Goal: Task Accomplishment & Management: Complete application form

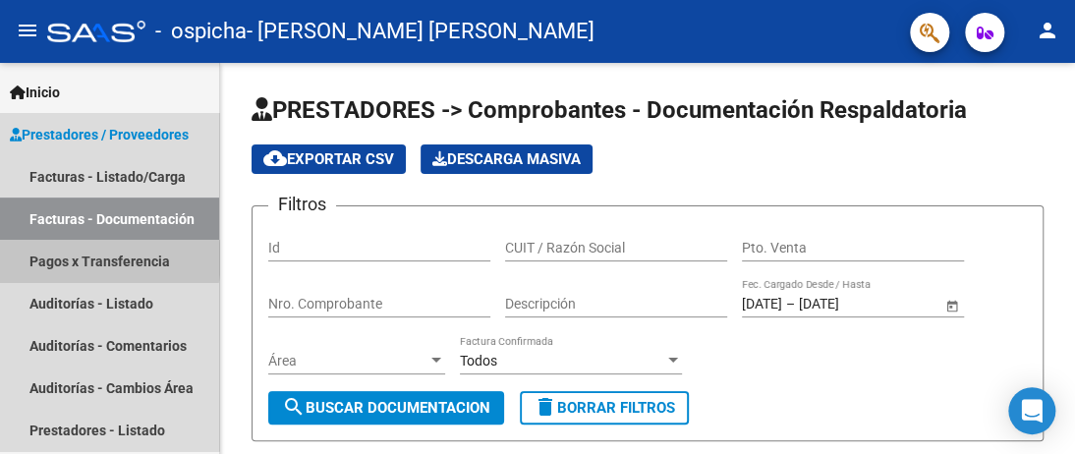
click at [81, 258] on link "Pagos x Transferencia" at bounding box center [109, 261] width 219 height 42
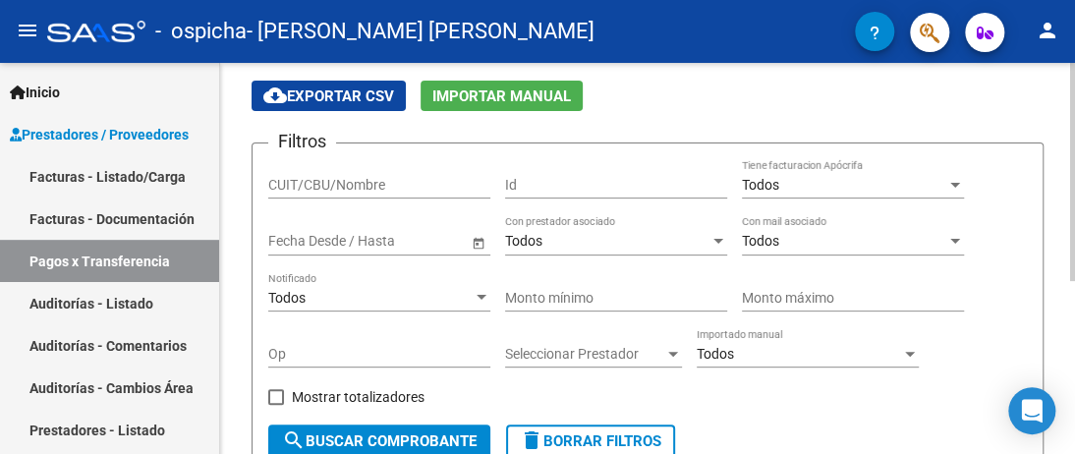
scroll to position [14, 0]
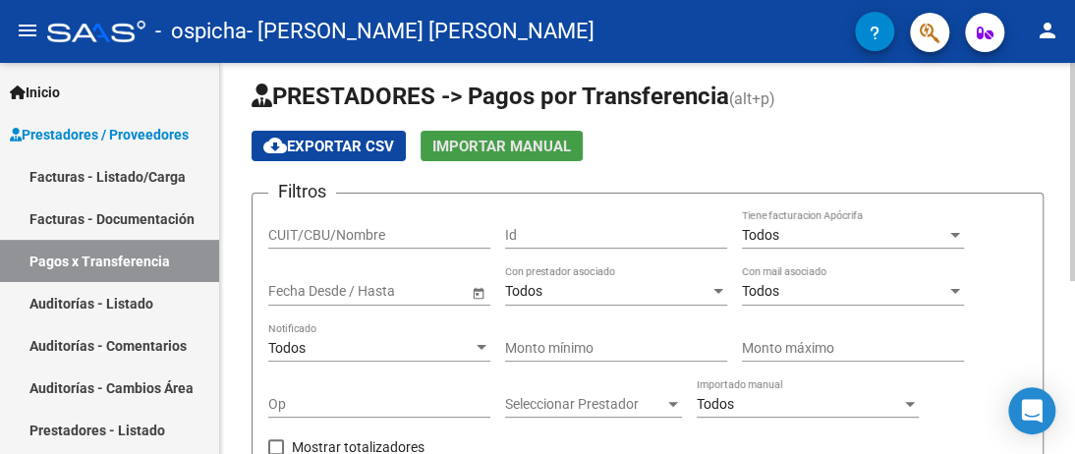
click at [559, 140] on span "Importar Manual" at bounding box center [501, 147] width 139 height 18
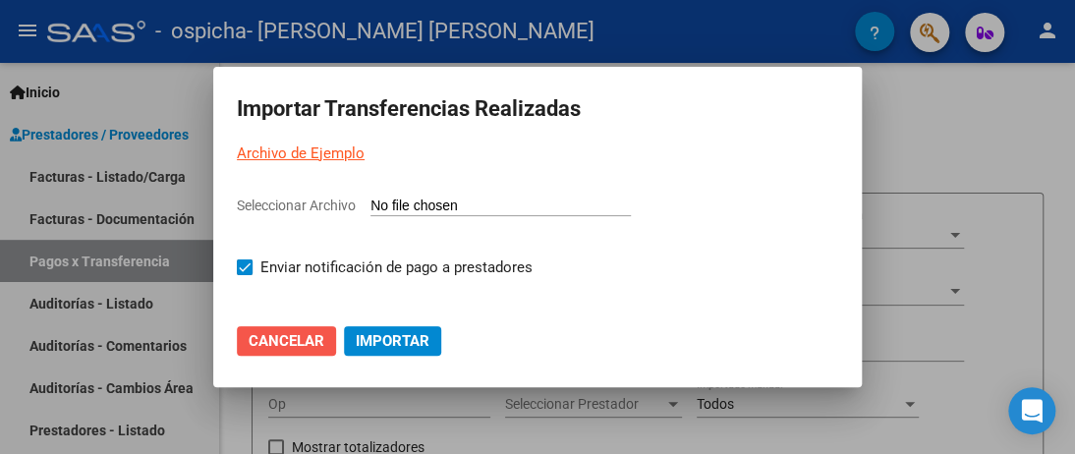
click at [287, 333] on span "Cancelar" at bounding box center [287, 341] width 76 height 18
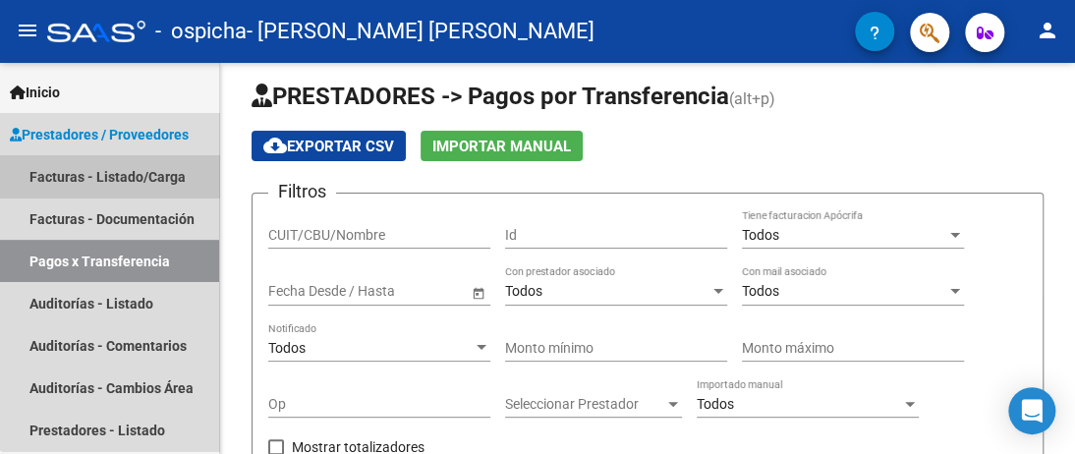
click at [140, 175] on link "Facturas - Listado/Carga" at bounding box center [109, 176] width 219 height 42
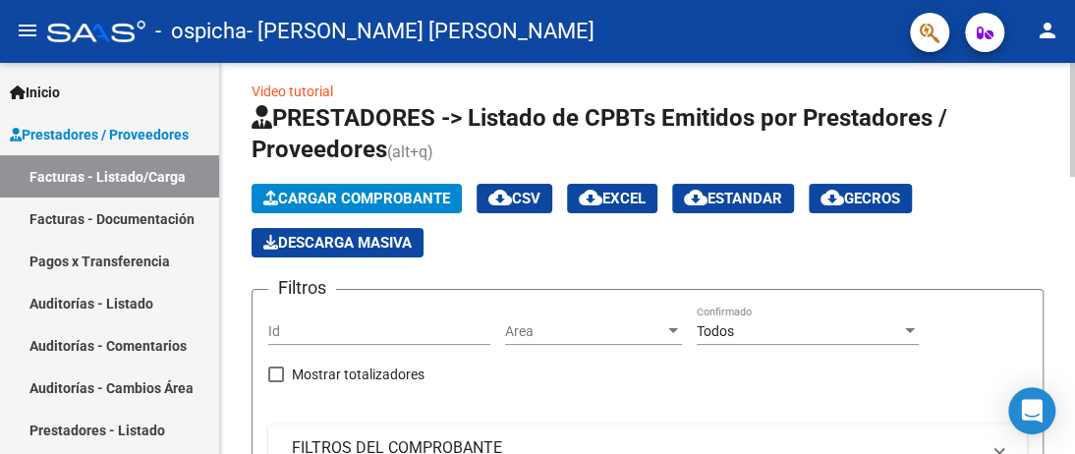
click at [318, 199] on span "Cargar Comprobante" at bounding box center [356, 199] width 187 height 18
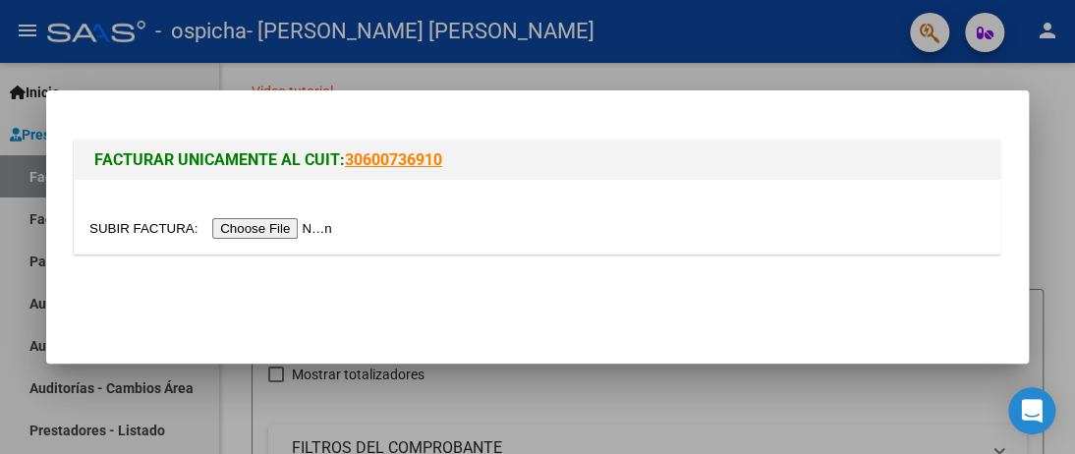
click at [282, 229] on input "file" at bounding box center [213, 228] width 249 height 21
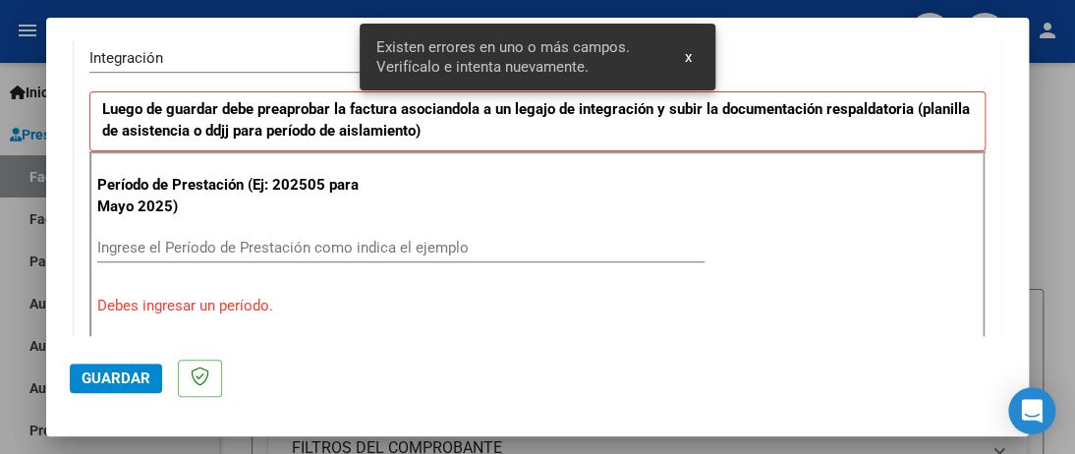
scroll to position [534, 0]
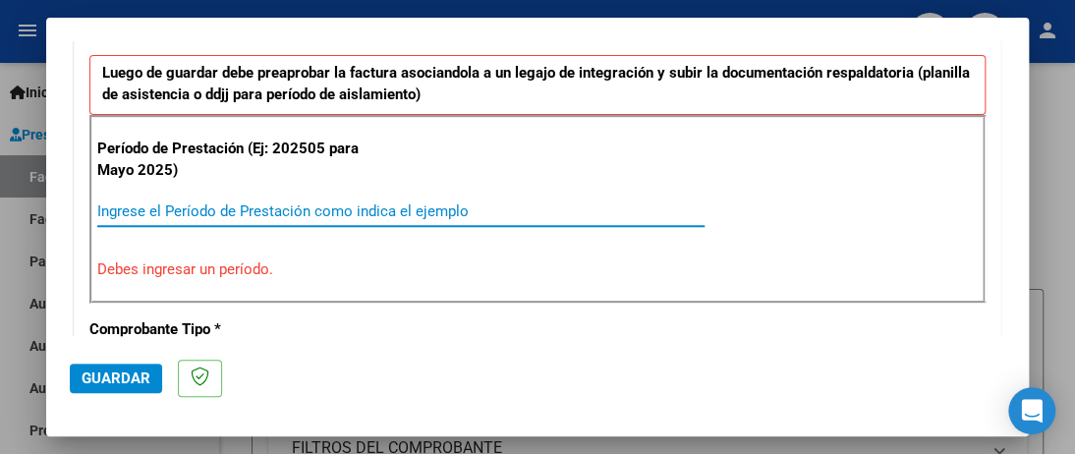
click at [106, 209] on input "Ingrese el Período de Prestación como indica el ejemplo" at bounding box center [400, 211] width 607 height 18
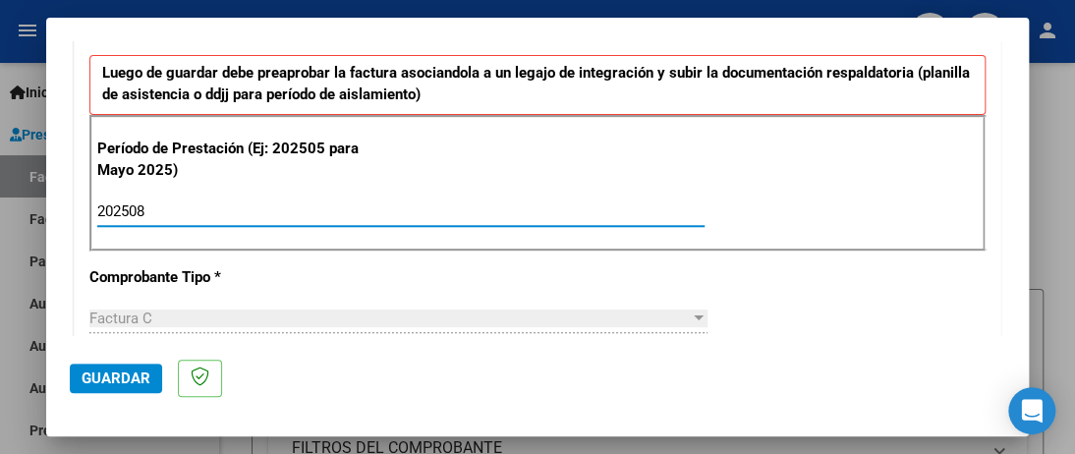
type input "202508"
click at [142, 369] on span "Guardar" at bounding box center [116, 378] width 69 height 18
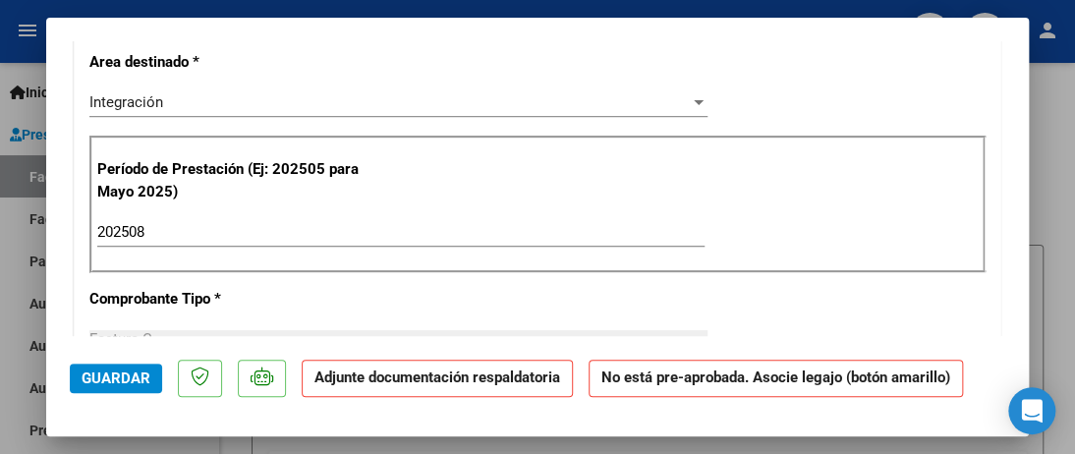
scroll to position [393, 0]
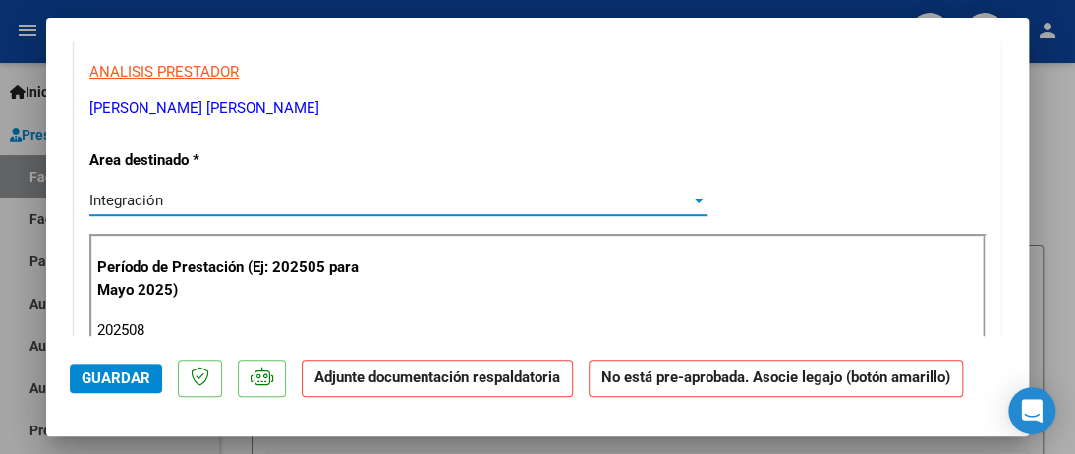
click at [694, 199] on div at bounding box center [699, 200] width 10 height 5
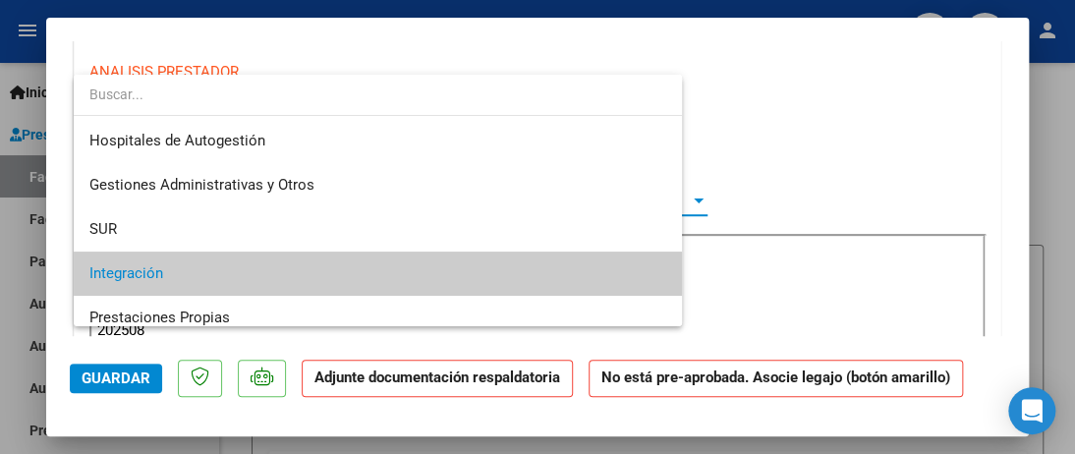
scroll to position [73, 0]
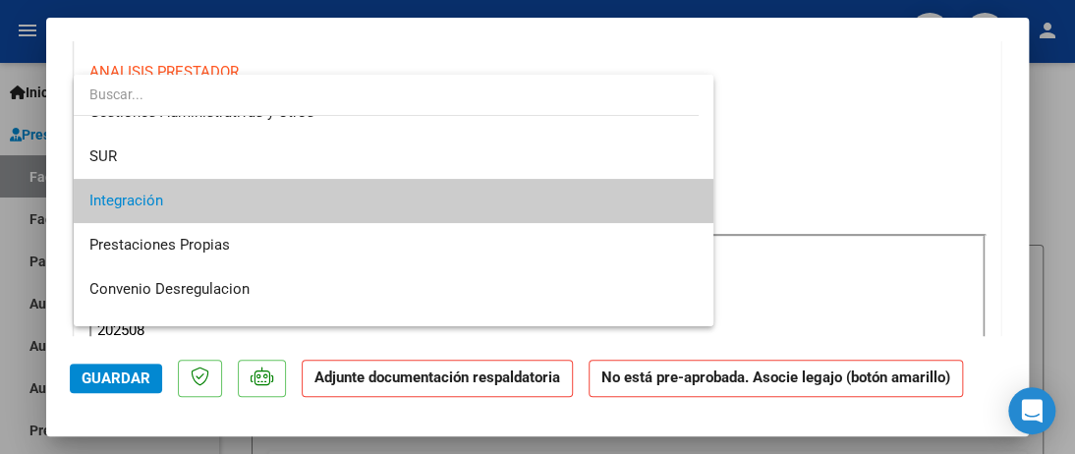
click at [480, 198] on span "Integración" at bounding box center [393, 201] width 608 height 44
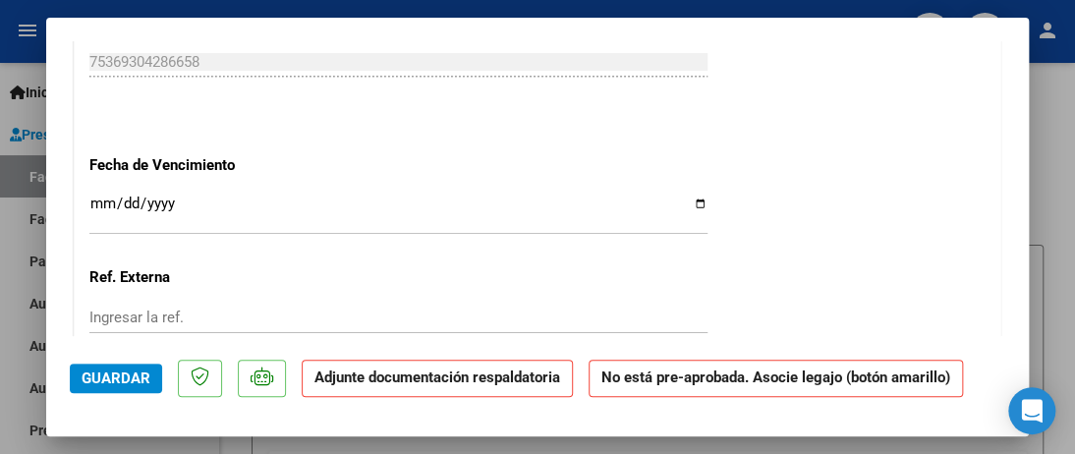
scroll to position [1375, 0]
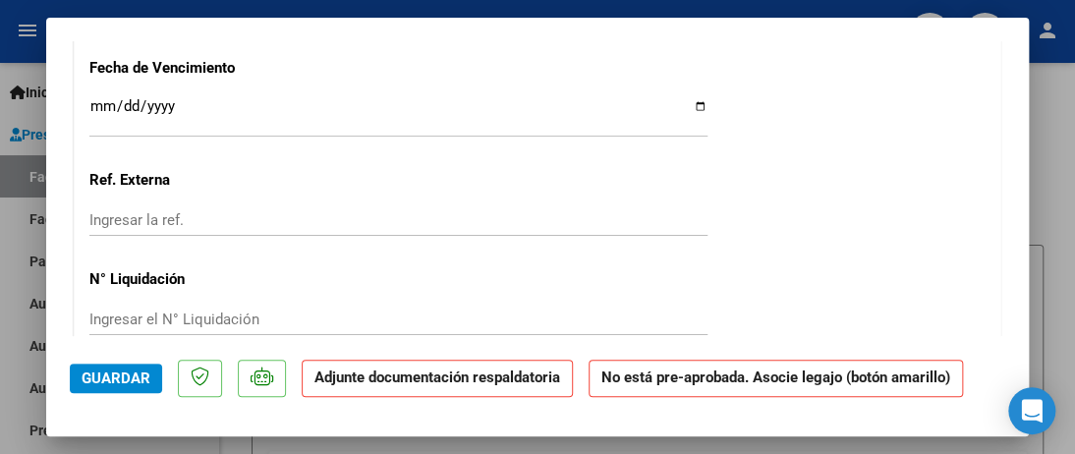
click at [694, 105] on input "Ingresar la fecha" at bounding box center [398, 113] width 618 height 31
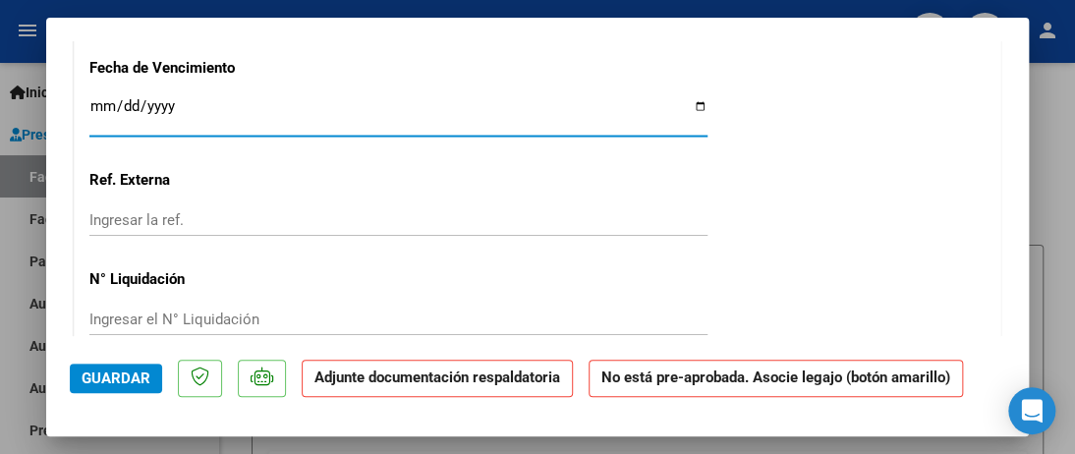
type input "[DATE]"
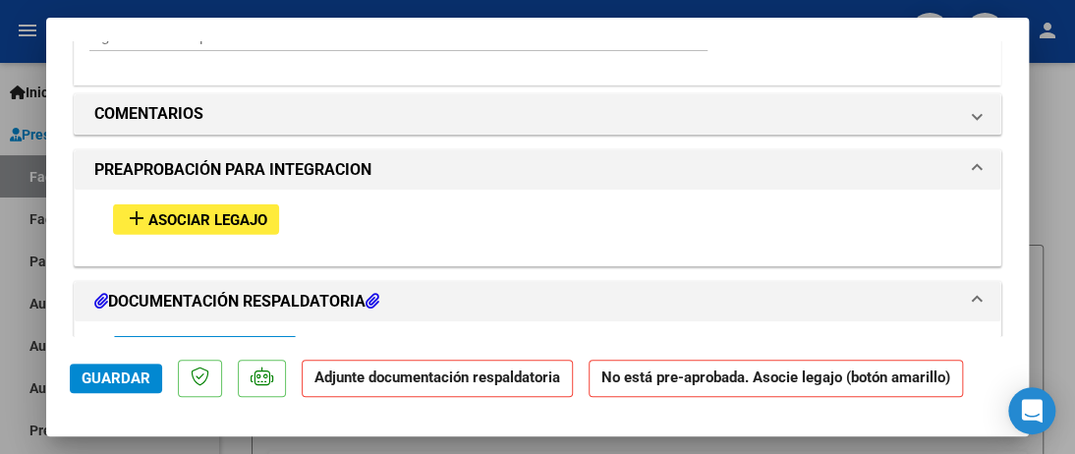
scroll to position [1670, 0]
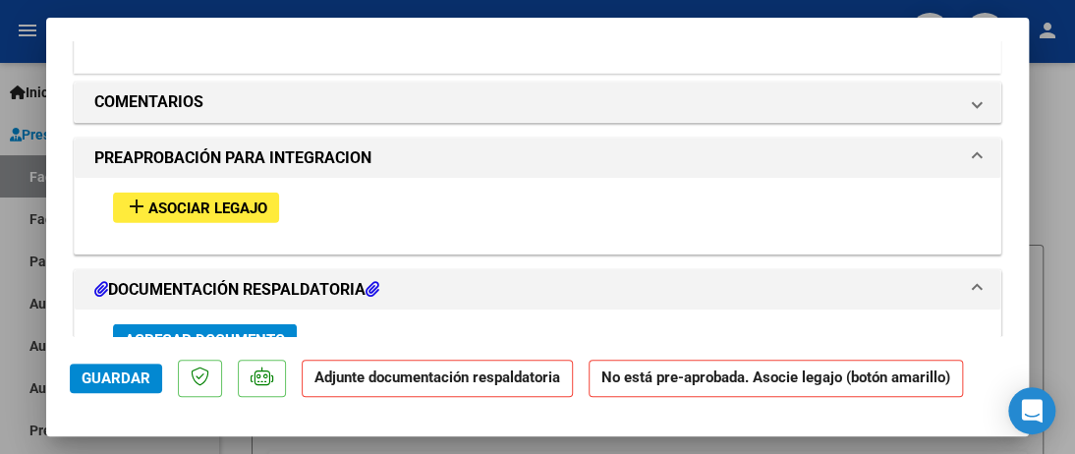
click at [209, 210] on span "Asociar Legajo" at bounding box center [207, 208] width 119 height 18
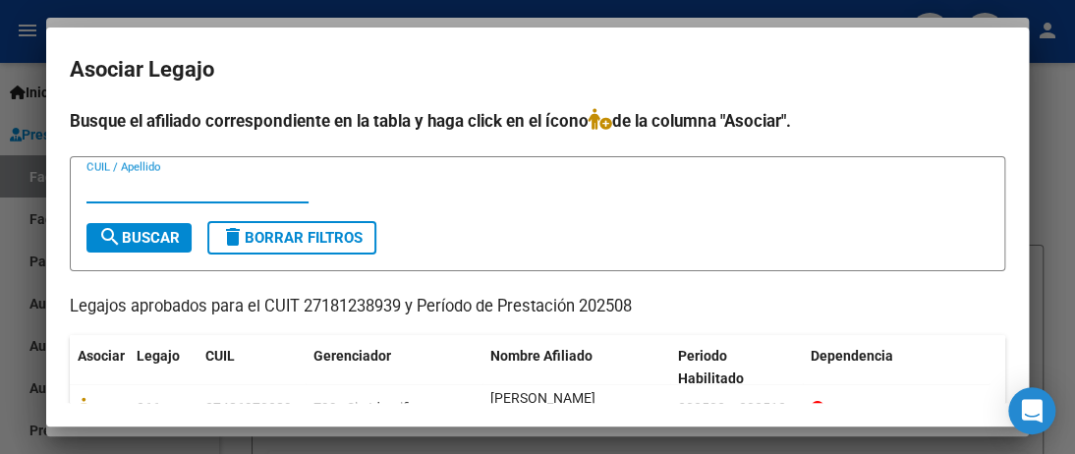
click at [96, 190] on input "CUIL / Apellido" at bounding box center [197, 188] width 222 height 18
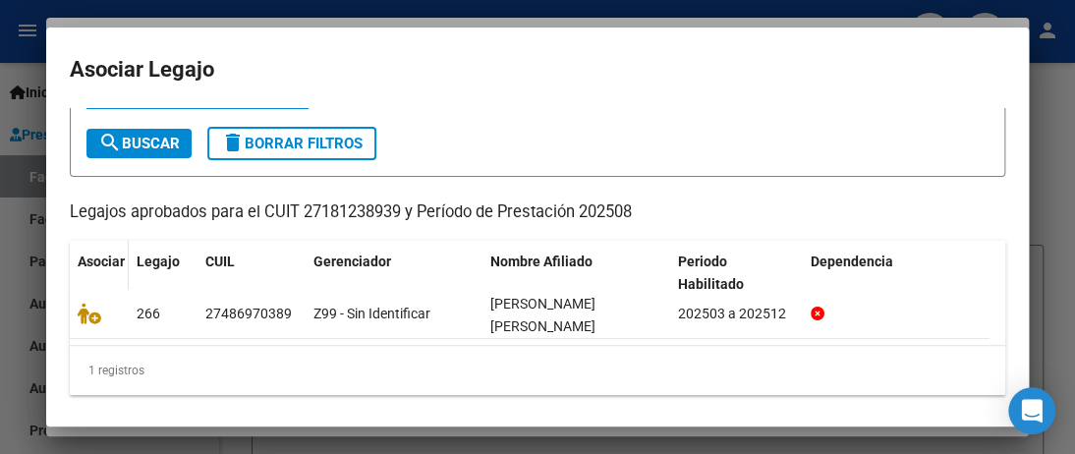
scroll to position [98, 0]
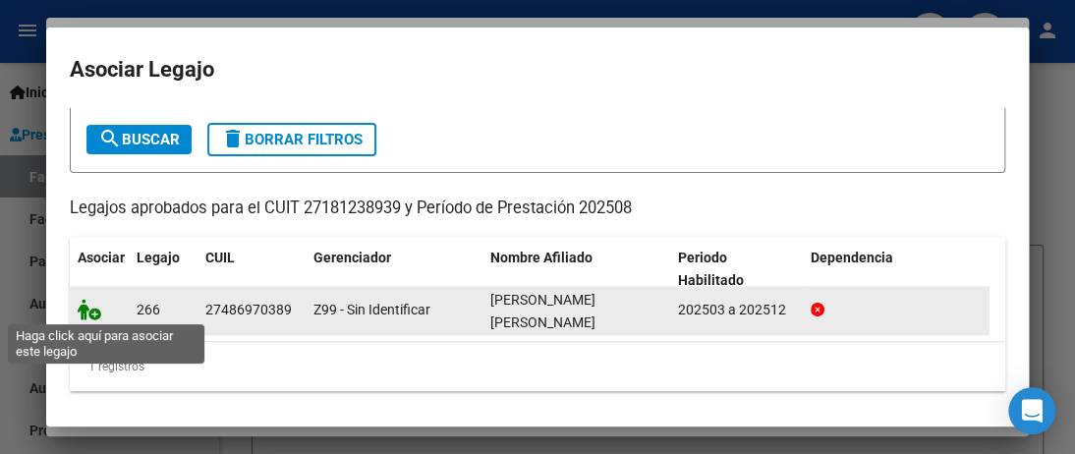
click at [83, 305] on icon at bounding box center [90, 310] width 24 height 22
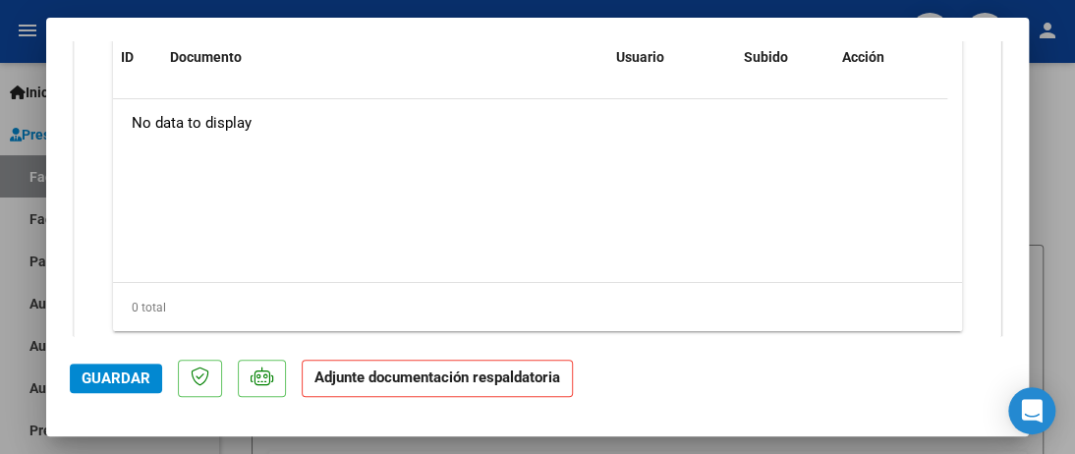
scroll to position [2362, 0]
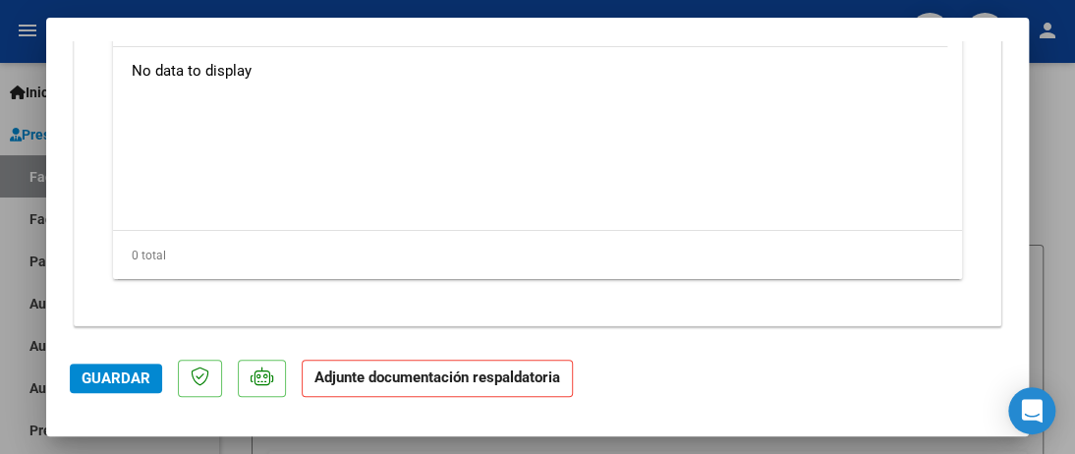
click at [375, 378] on strong "Adjunte documentación respaldatoria" at bounding box center [437, 377] width 246 height 18
click at [441, 380] on strong "Adjunte documentación respaldatoria" at bounding box center [437, 377] width 246 height 18
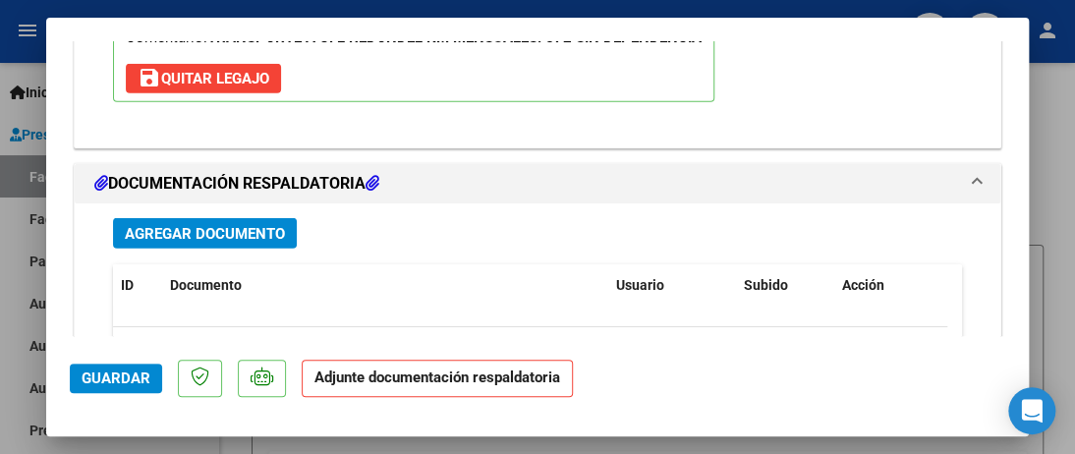
scroll to position [2068, 0]
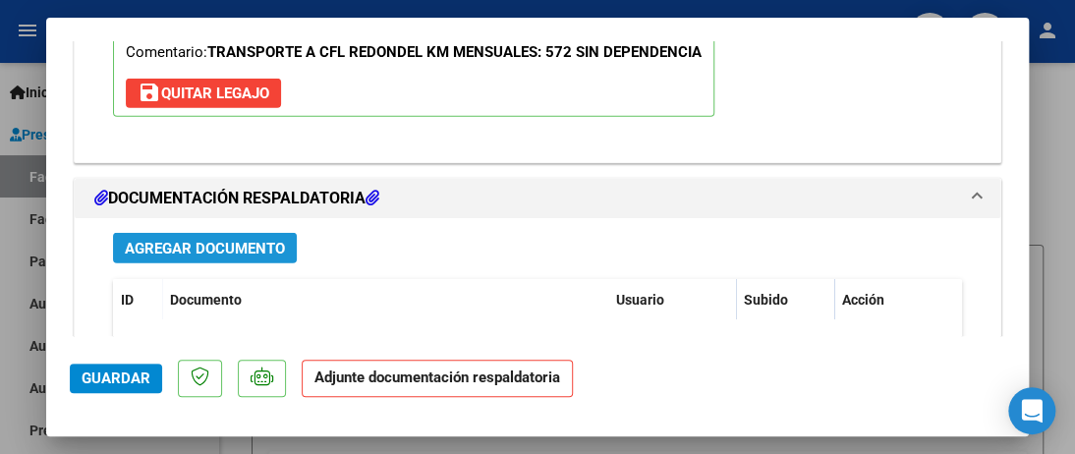
click at [141, 245] on span "Agregar Documento" at bounding box center [205, 249] width 160 height 18
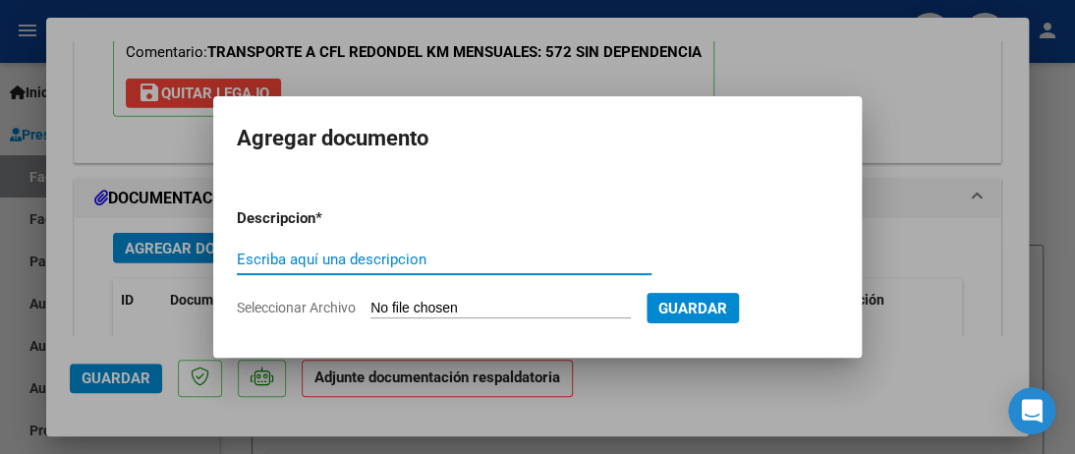
click at [241, 253] on input "Escriba aquí una descripcion" at bounding box center [444, 259] width 415 height 18
click at [319, 258] on input "ASISTENCIA AGOSTO 2025" at bounding box center [444, 259] width 415 height 18
type input "ASISTENCIA A CFI AGOSTO 2025"
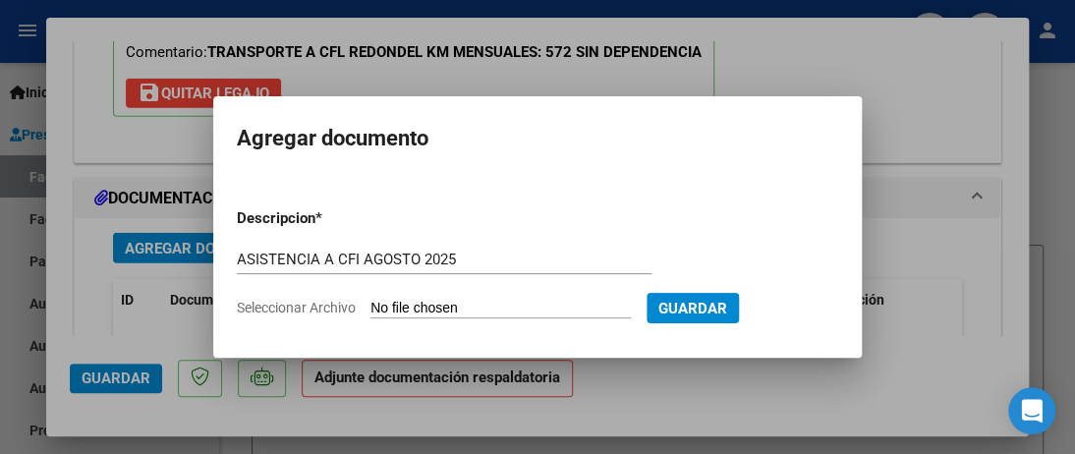
click at [409, 303] on input "Seleccionar Archivo" at bounding box center [500, 309] width 260 height 19
type input "C:\fakepath\[PERSON_NAME] ASISTENCIA AGOSTO 2025 (1).pdf"
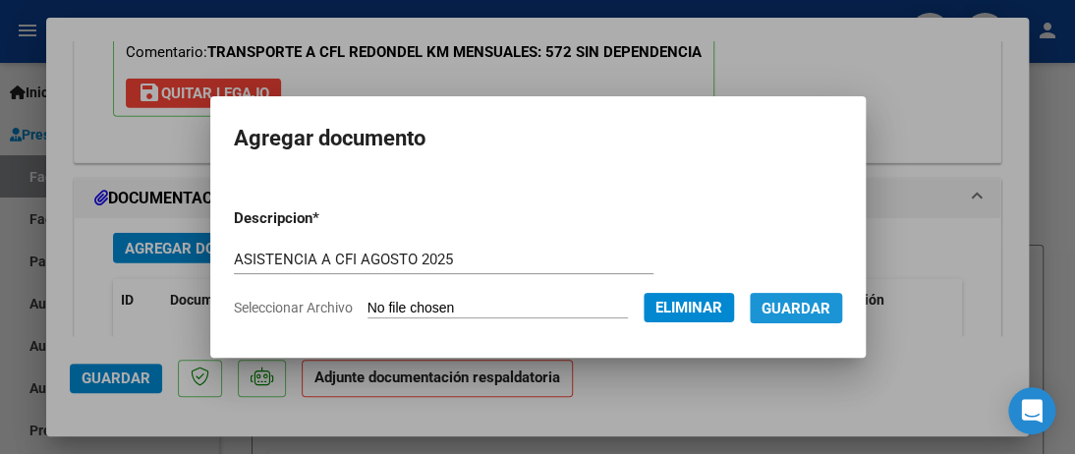
click at [830, 309] on span "Guardar" at bounding box center [795, 309] width 69 height 18
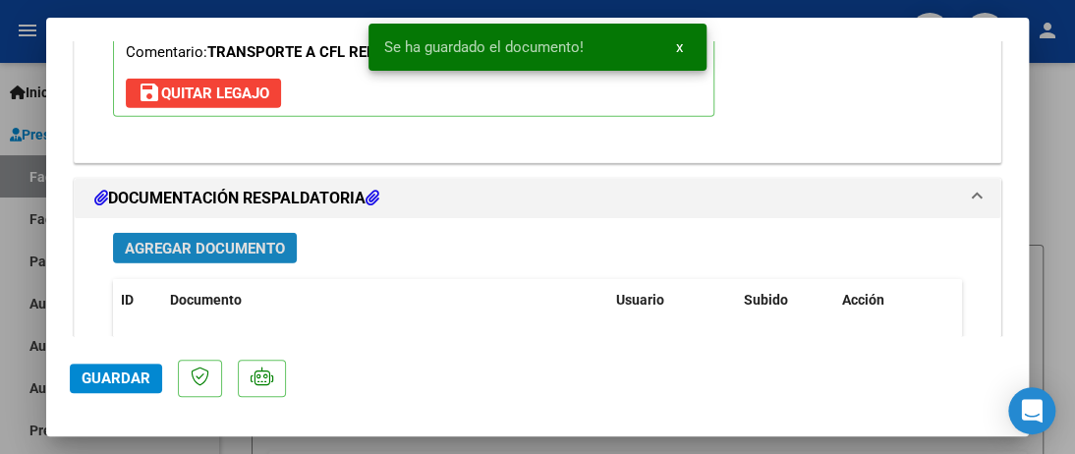
click at [189, 240] on span "Agregar Documento" at bounding box center [205, 249] width 160 height 18
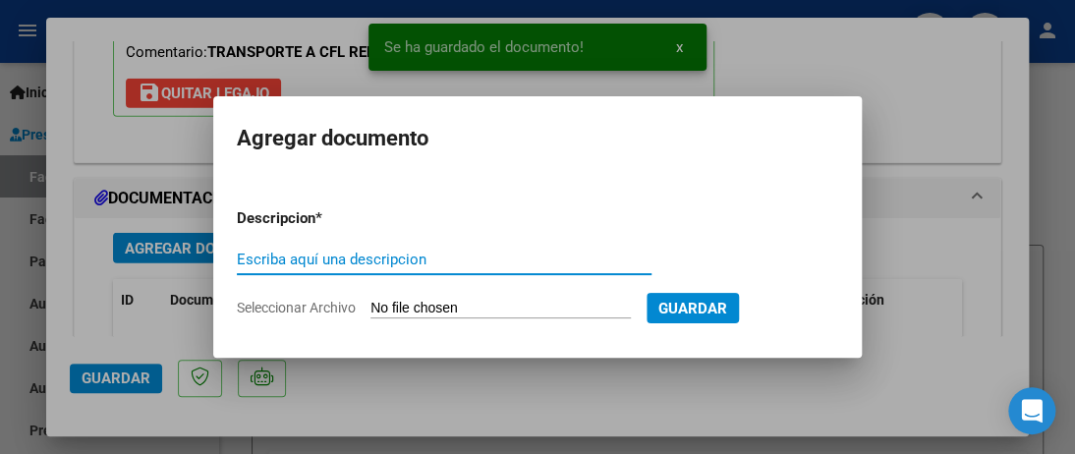
click at [240, 256] on input "Escriba aquí una descripcion" at bounding box center [444, 259] width 415 height 18
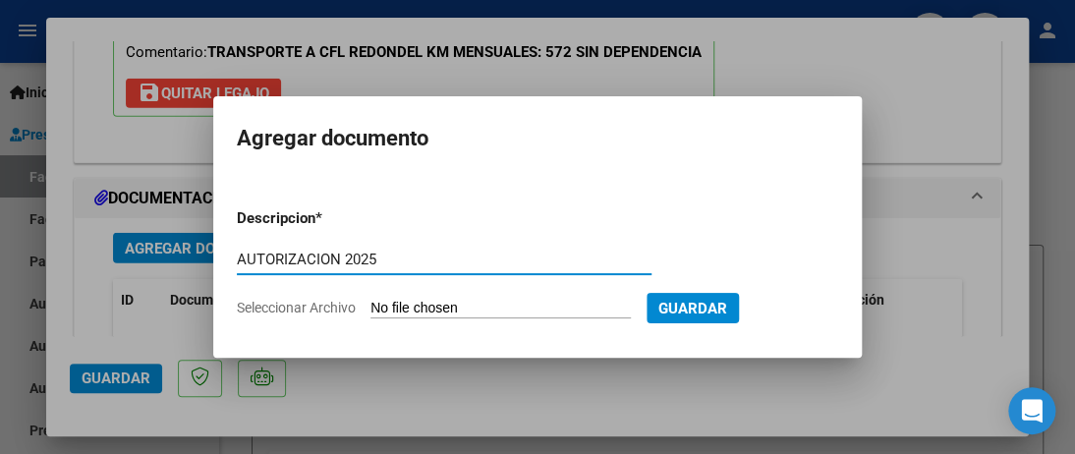
type input "AUTORIZACION 2025"
click at [409, 306] on input "Seleccionar Archivo" at bounding box center [500, 309] width 260 height 19
type input "C:\fakepath\[PERSON_NAME] AUTORIZACIÓN 2025.pdf"
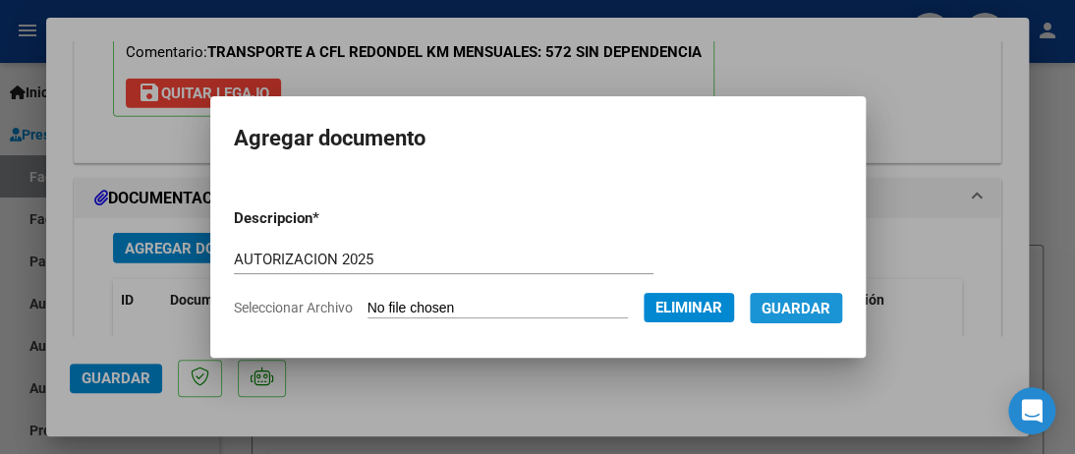
click at [812, 309] on span "Guardar" at bounding box center [795, 309] width 69 height 18
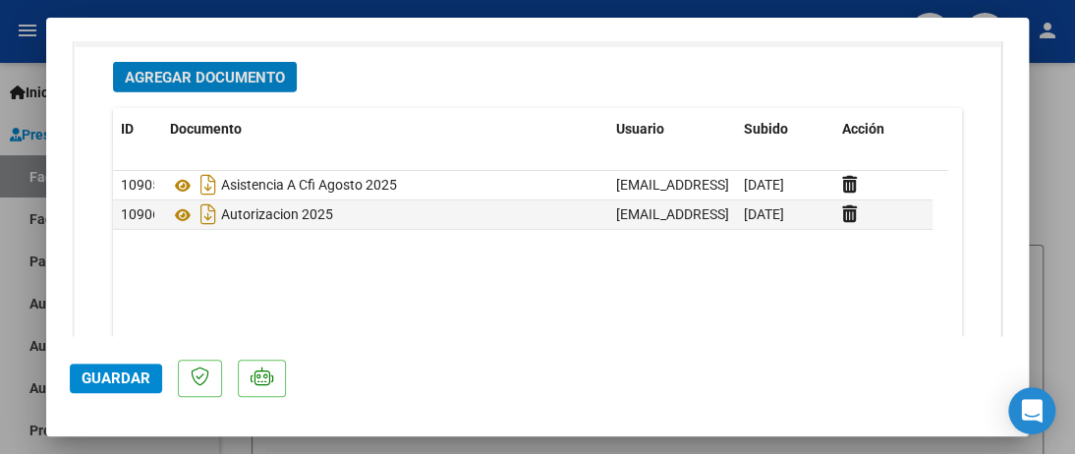
scroll to position [1970, 0]
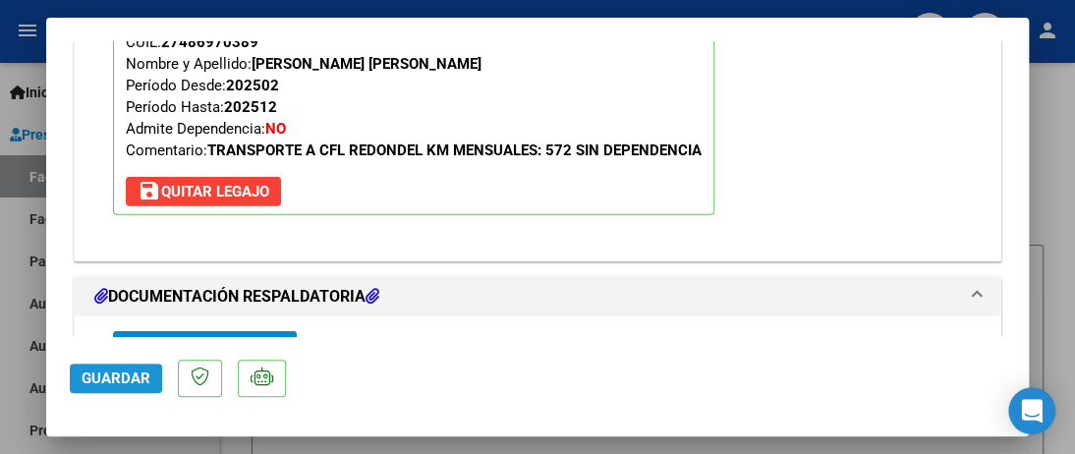
click at [140, 376] on span "Guardar" at bounding box center [116, 378] width 69 height 18
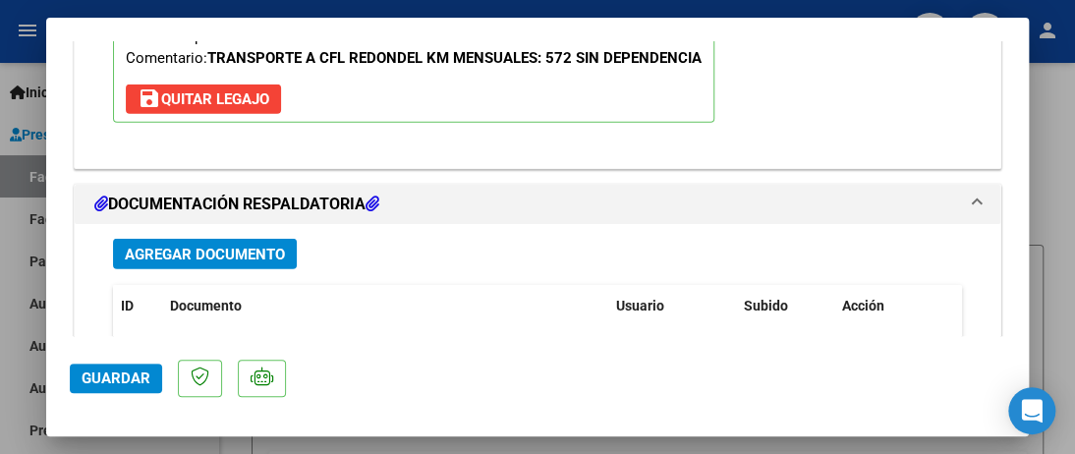
scroll to position [2068, 0]
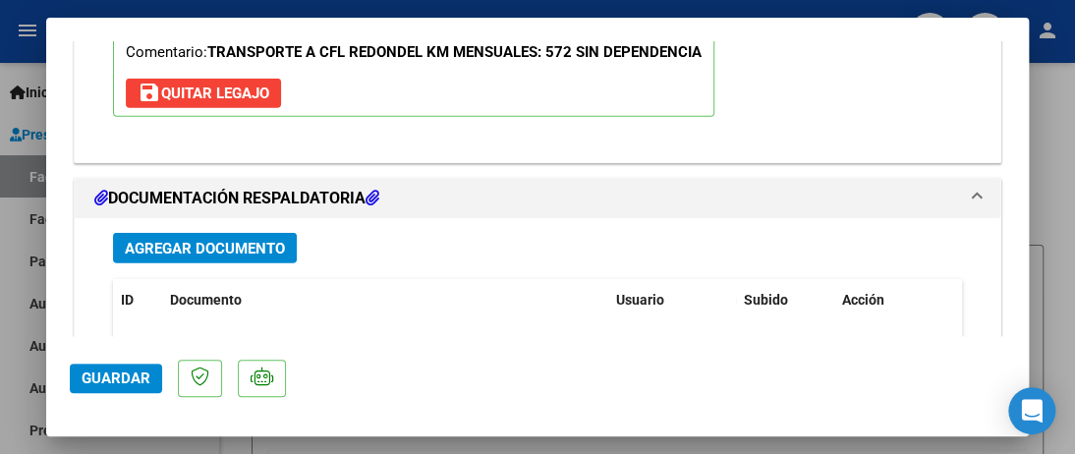
click at [8, 42] on div at bounding box center [537, 227] width 1075 height 454
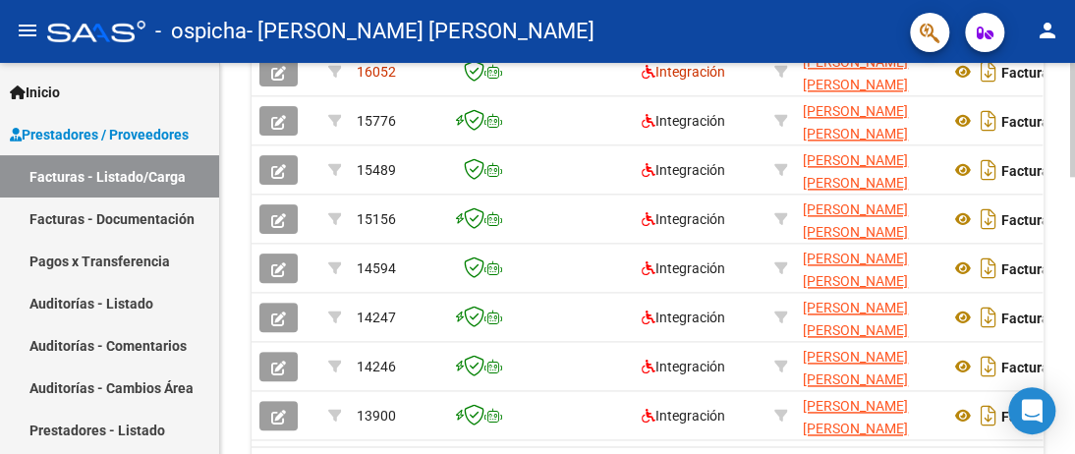
scroll to position [955, 0]
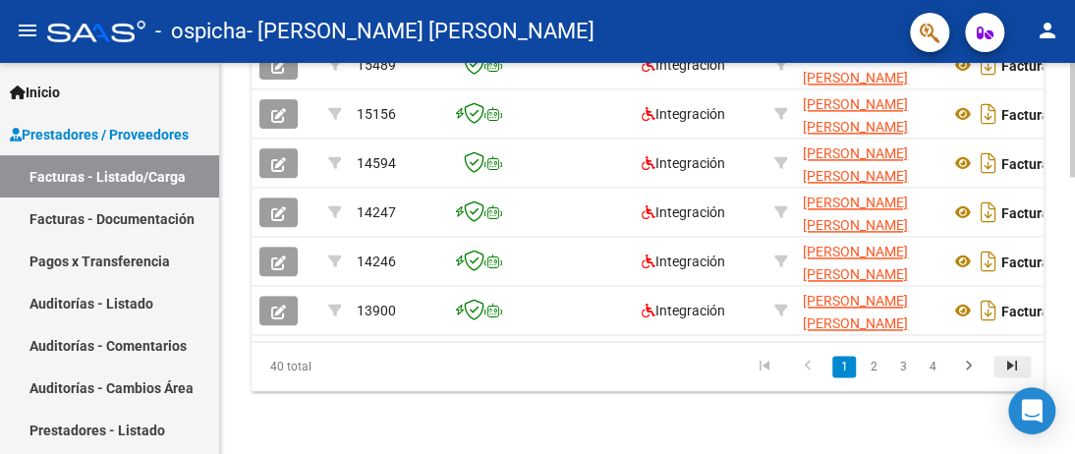
click at [1011, 364] on icon "go to last page" at bounding box center [1012, 369] width 26 height 24
click at [1011, 364] on div "40 total 1 2 3 4" at bounding box center [647, 366] width 792 height 49
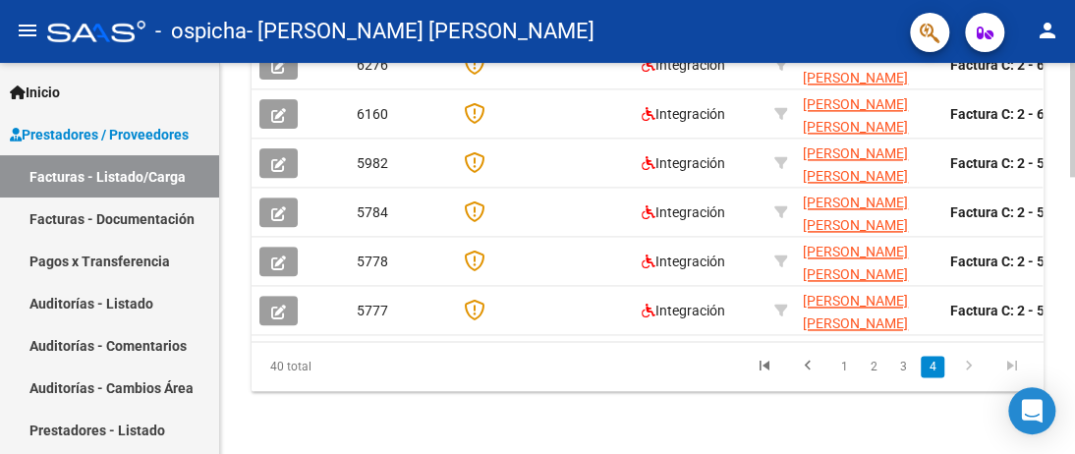
click at [1011, 364] on div "40 total 1 2 3 4" at bounding box center [647, 366] width 792 height 49
click at [1017, 367] on icon "go to last page" at bounding box center [1012, 369] width 26 height 24
click at [874, 364] on link "2" at bounding box center [873, 367] width 24 height 22
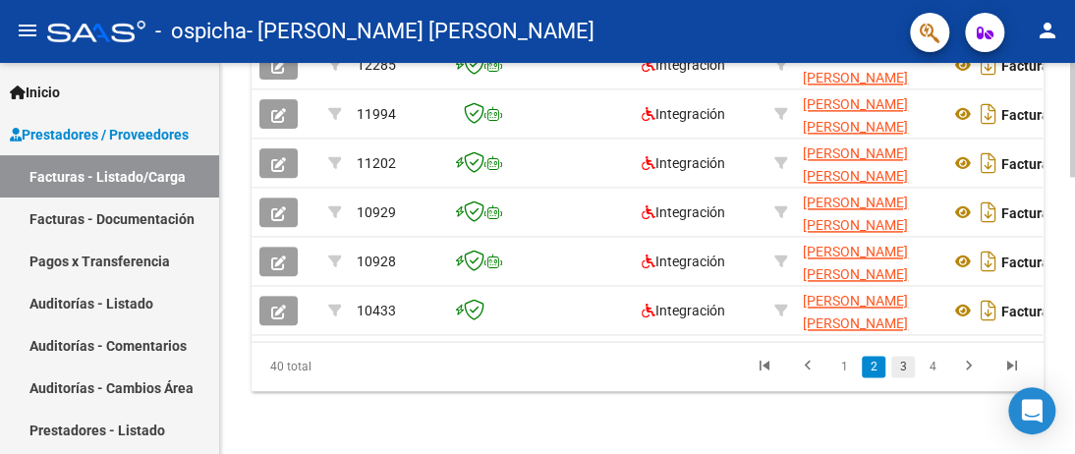
click at [896, 363] on link "3" at bounding box center [903, 367] width 24 height 22
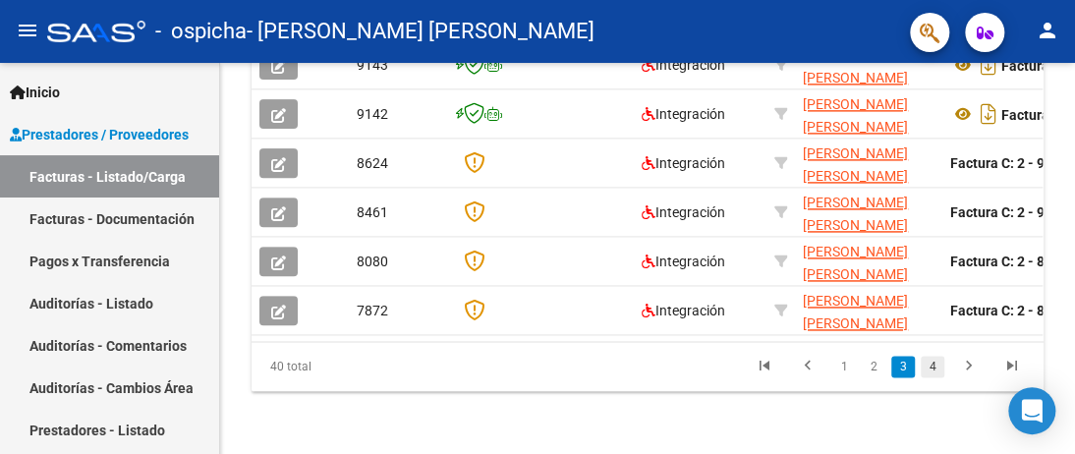
click at [940, 364] on link "4" at bounding box center [932, 367] width 24 height 22
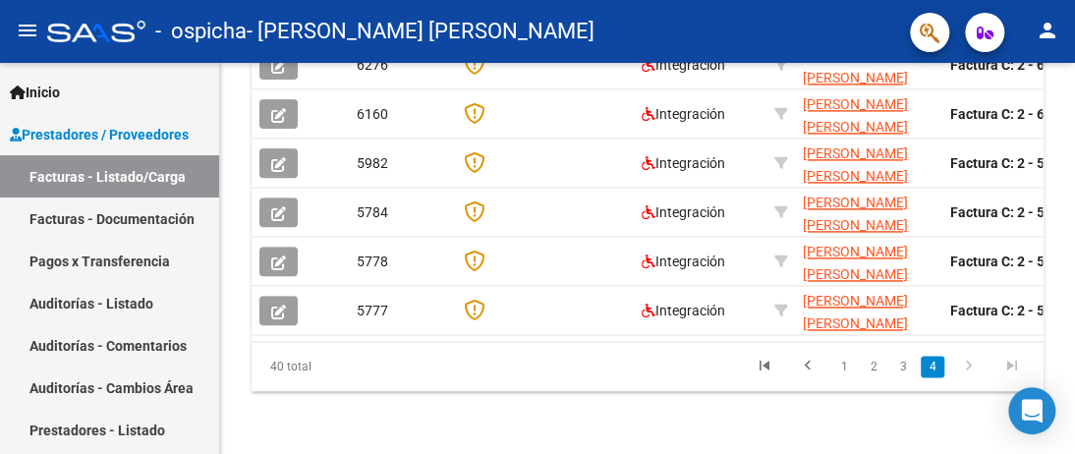
drag, startPoint x: 1020, startPoint y: 309, endPoint x: 1027, endPoint y: 361, distance: 51.7
click at [1027, 361] on div "ID CAE Facturado x Orden De Area Razón Social CPBT Monto Fecha Cpbt [PERSON_NAM…" at bounding box center [647, 81] width 792 height 619
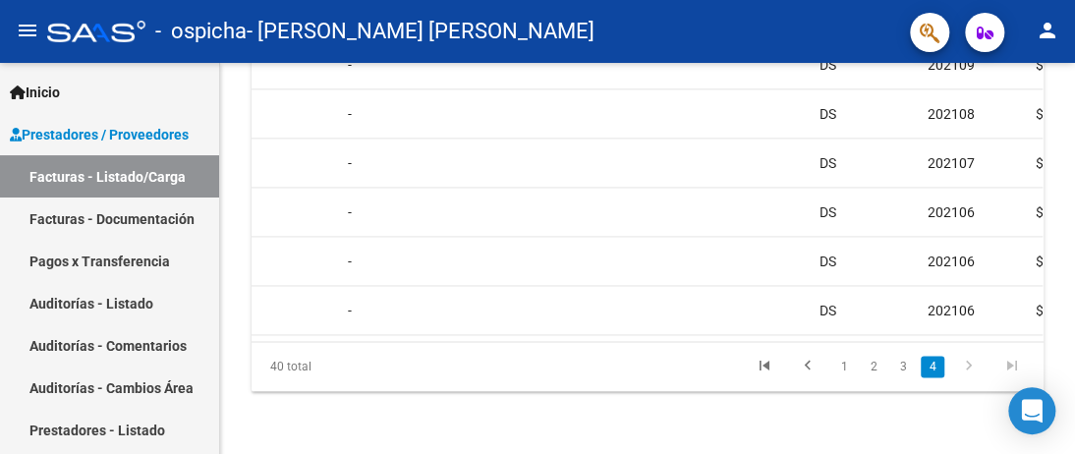
scroll to position [0, 1556]
click at [841, 362] on link "1" at bounding box center [844, 367] width 24 height 22
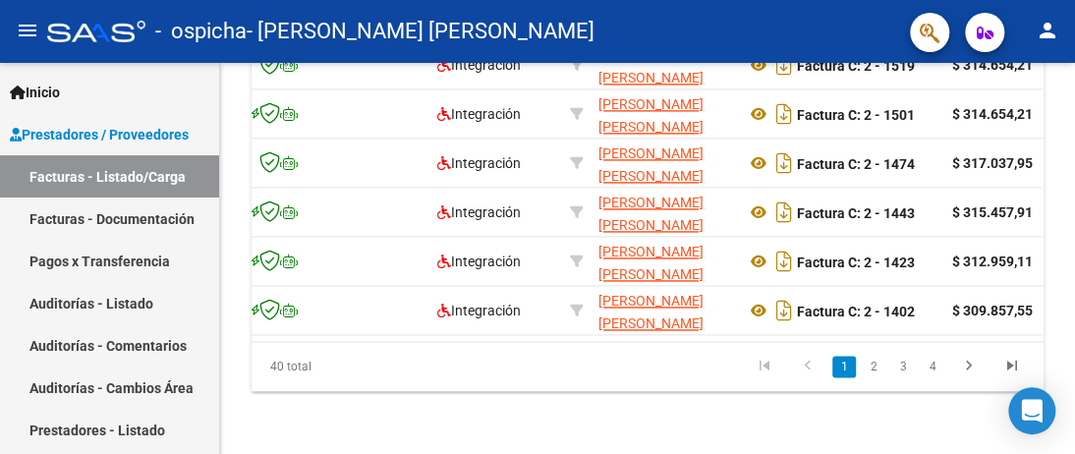
scroll to position [0, 167]
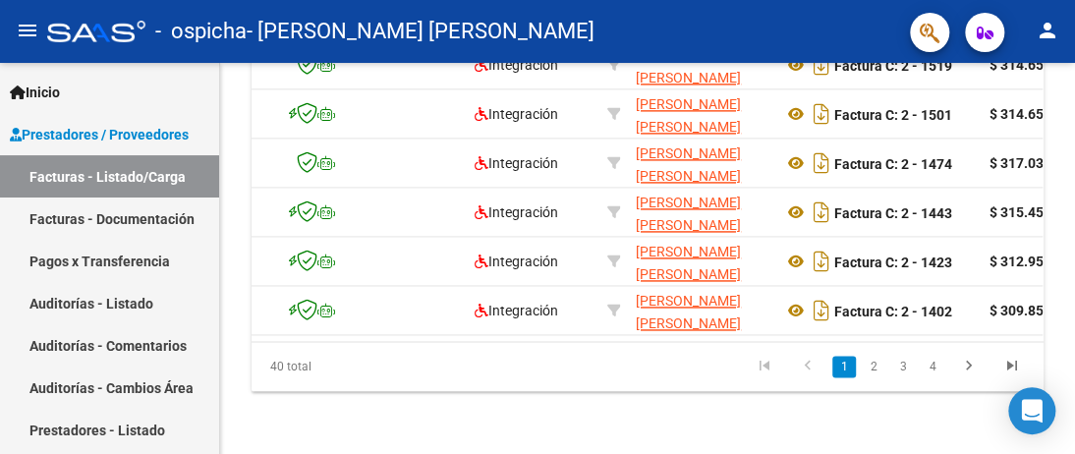
click at [261, 325] on datatable-body "16648 Integración [PERSON_NAME] [PERSON_NAME] 27181238939 Factura C: 2 - 1608 $…" at bounding box center [646, 88] width 791 height 506
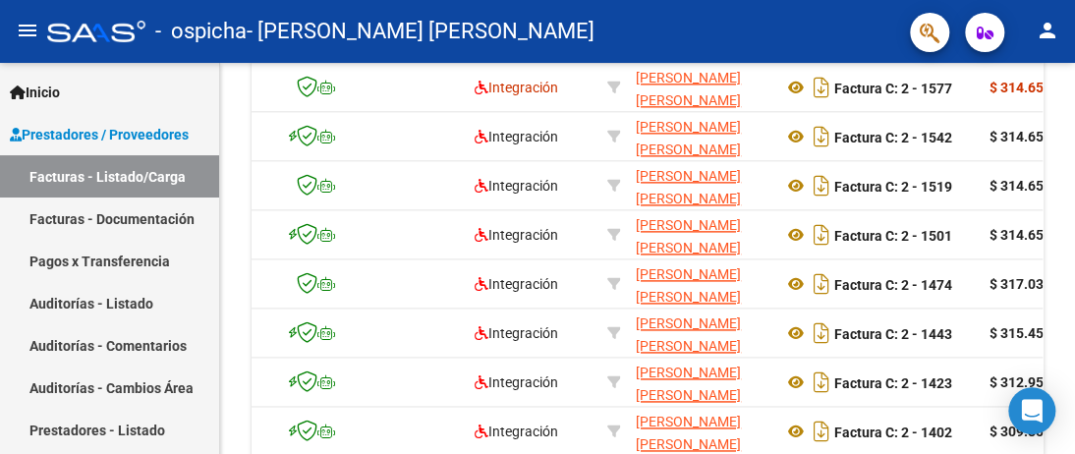
scroll to position [955, 0]
